Goal: Information Seeking & Learning: Learn about a topic

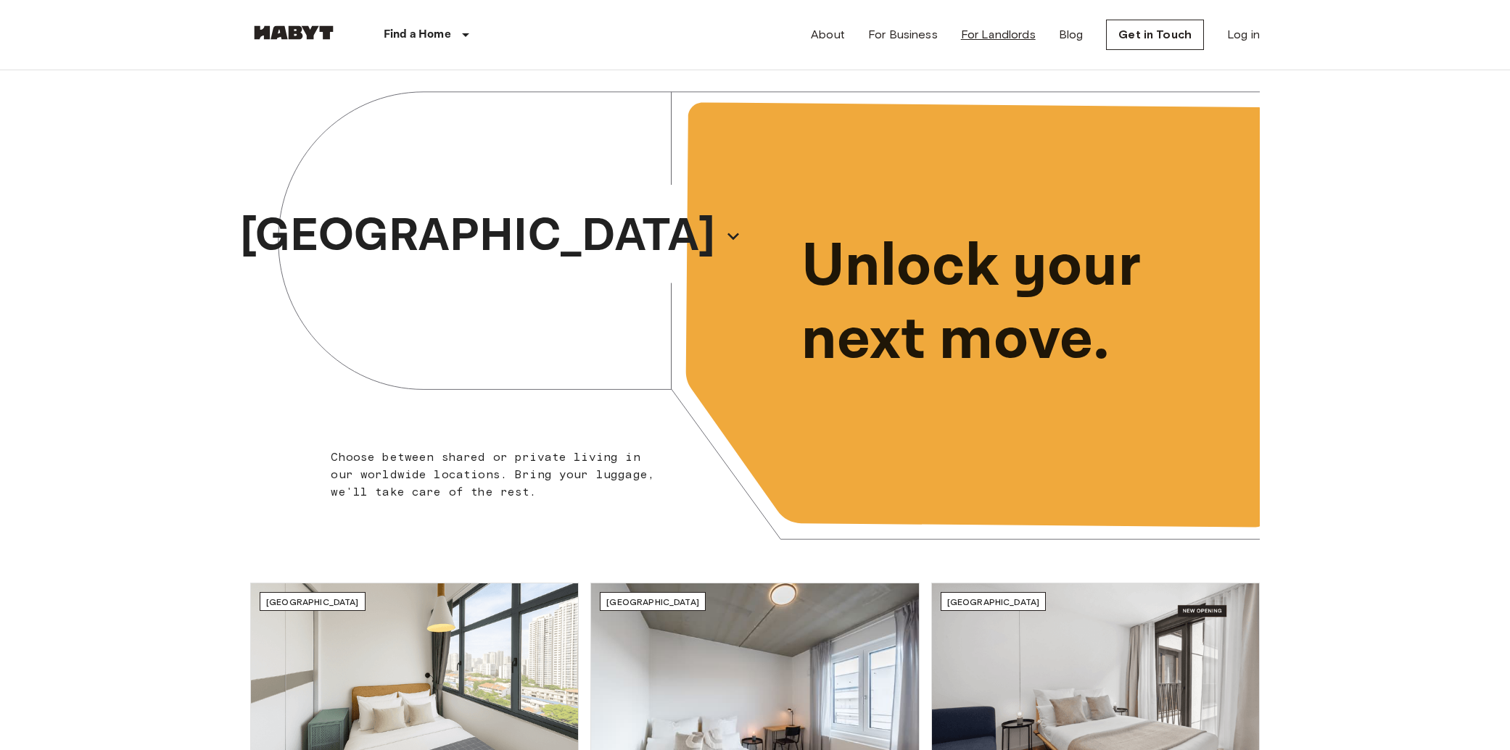
click at [1001, 36] on link "For Landlords" at bounding box center [998, 34] width 75 height 17
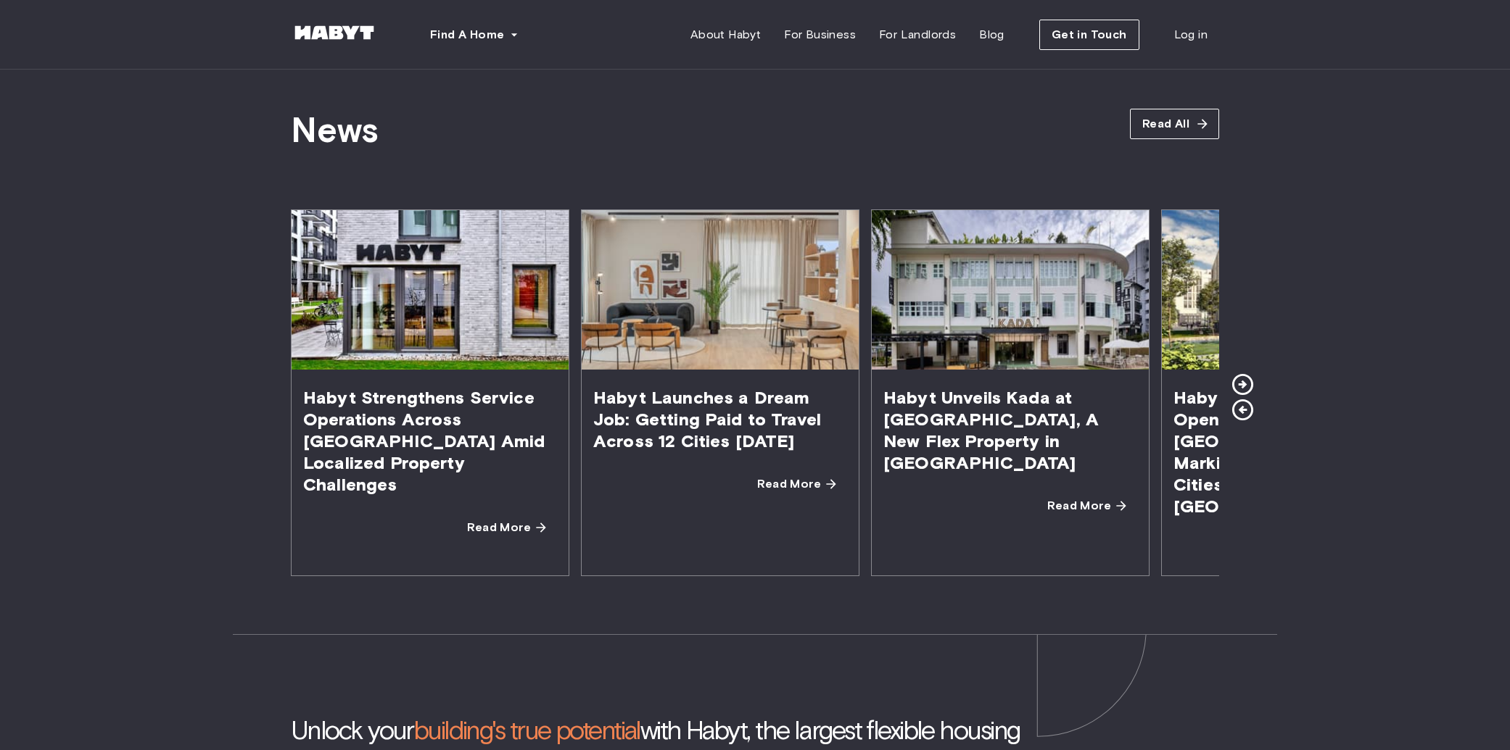
scroll to position [2498, 0]
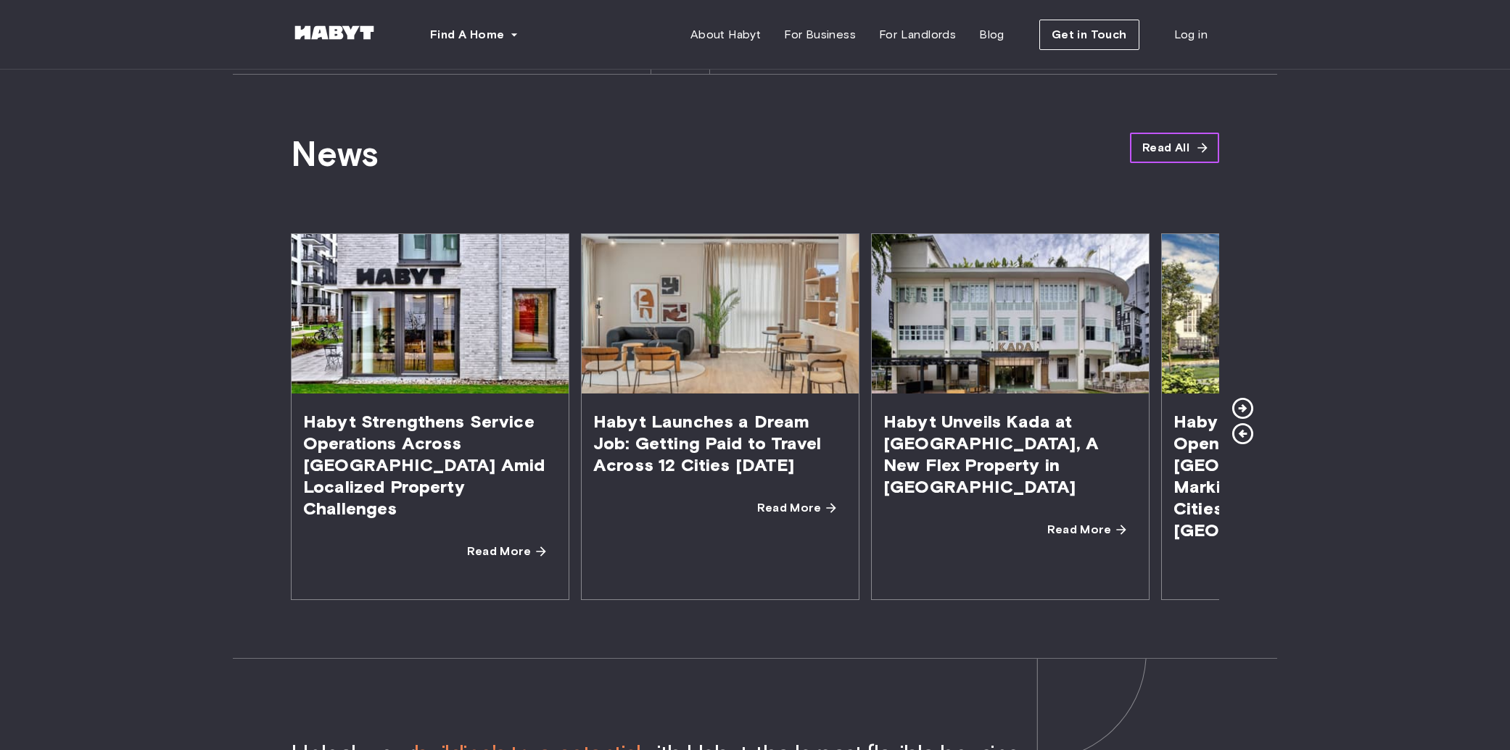
click at [1195, 160] on link "Read All" at bounding box center [1174, 148] width 89 height 30
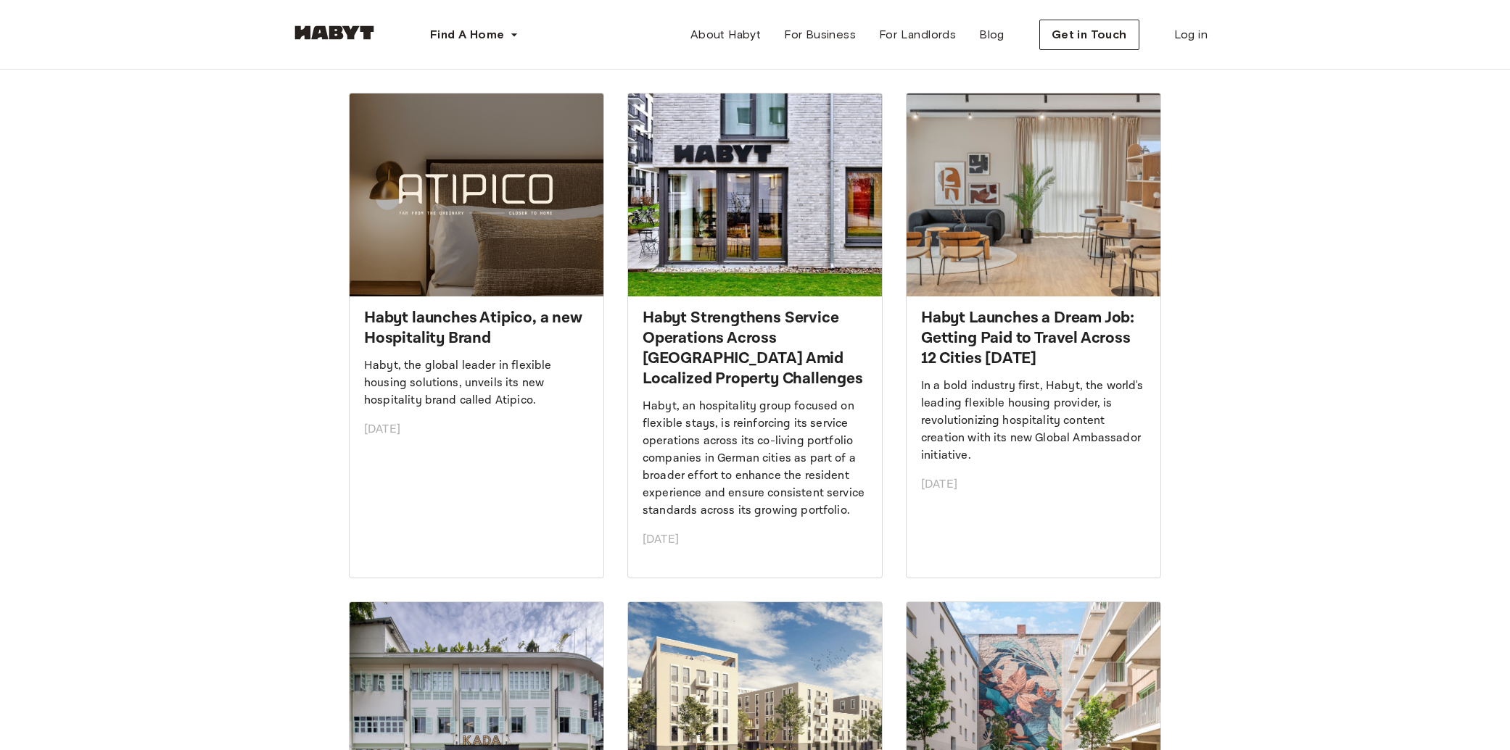
click at [507, 226] on img at bounding box center [476, 195] width 254 height 203
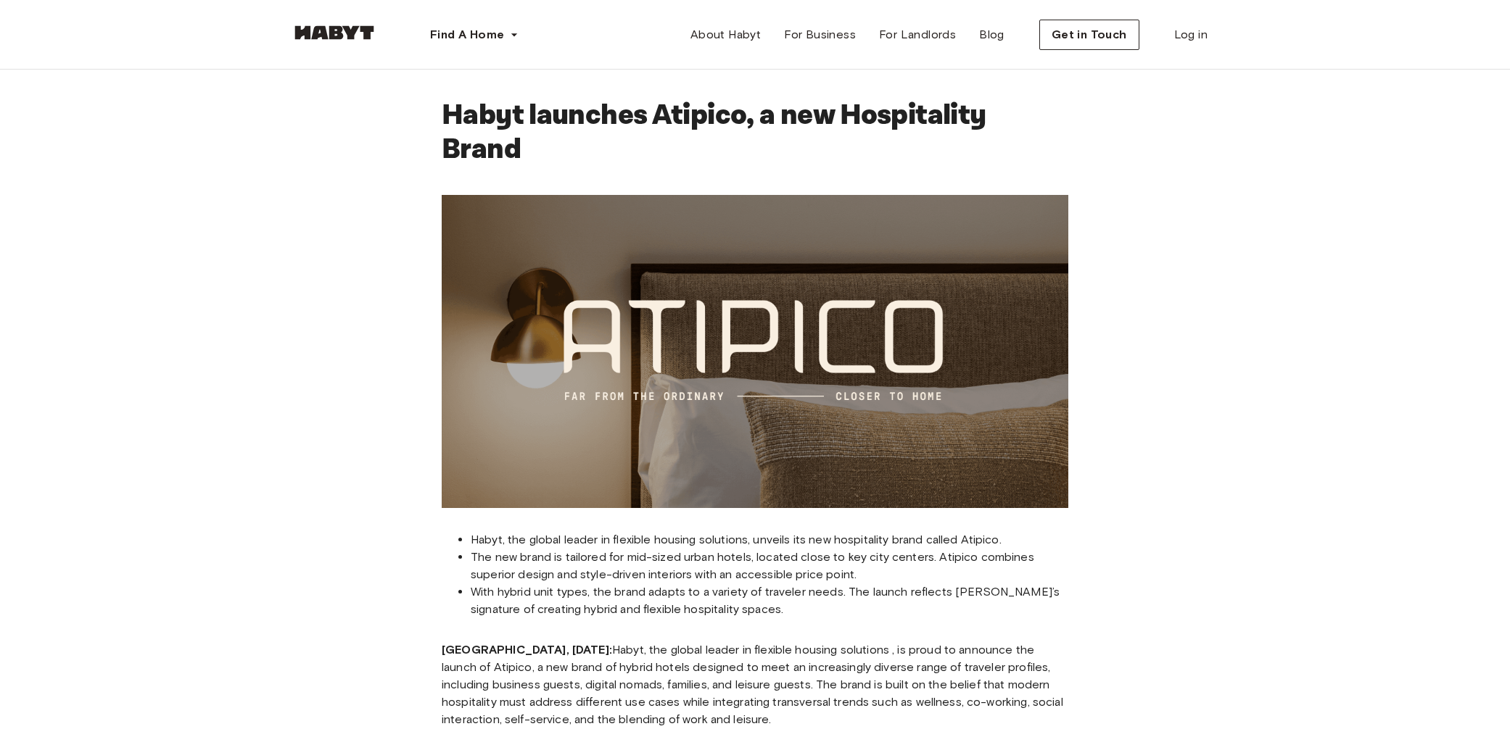
click at [1169, 212] on div "Habyt launches Atipico, a new Hospitality Brand Habyt, the global leader in fle…" at bounding box center [755, 712] width 1510 height 1285
